Goal: Transaction & Acquisition: Book appointment/travel/reservation

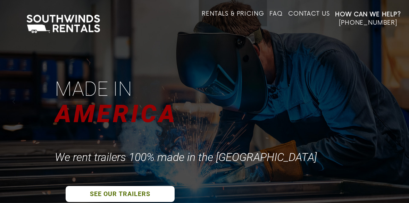
click at [241, 13] on link "Rentals & Pricing" at bounding box center [233, 18] width 62 height 16
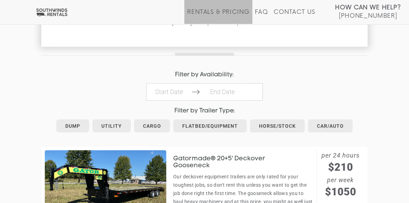
scroll to position [316, 0]
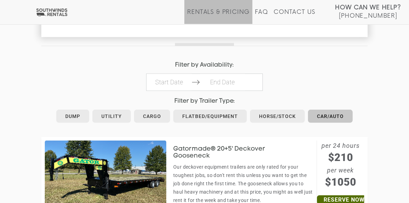
click at [324, 115] on link "Car/Auto" at bounding box center [330, 116] width 45 height 13
